Goal: Navigation & Orientation: Find specific page/section

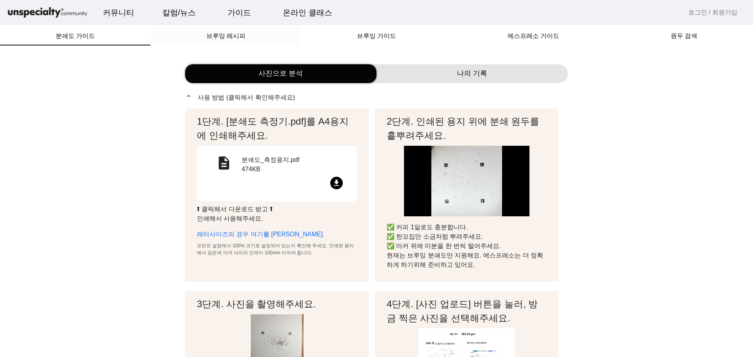
click at [243, 39] on span "브루잉 레시피" at bounding box center [225, 36] width 39 height 6
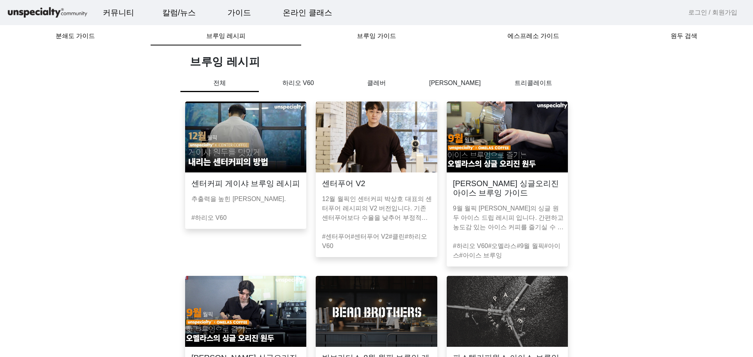
click at [298, 86] on p "하리오 V60" at bounding box center [298, 82] width 78 height 9
click at [680, 29] on span "원두 검색" at bounding box center [684, 36] width 27 height 19
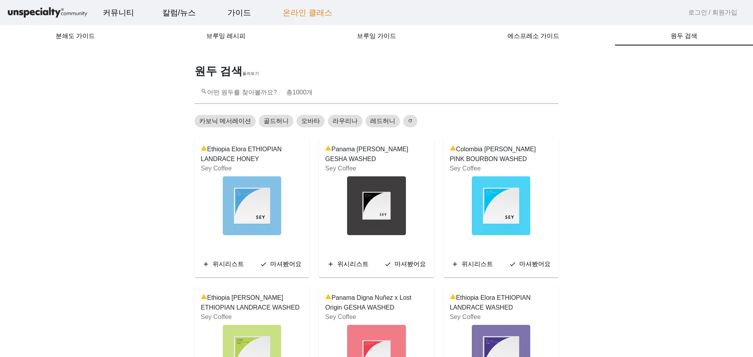
click at [308, 15] on link "온라인 클래스" at bounding box center [308, 12] width 62 height 21
